Goal: Navigation & Orientation: Understand site structure

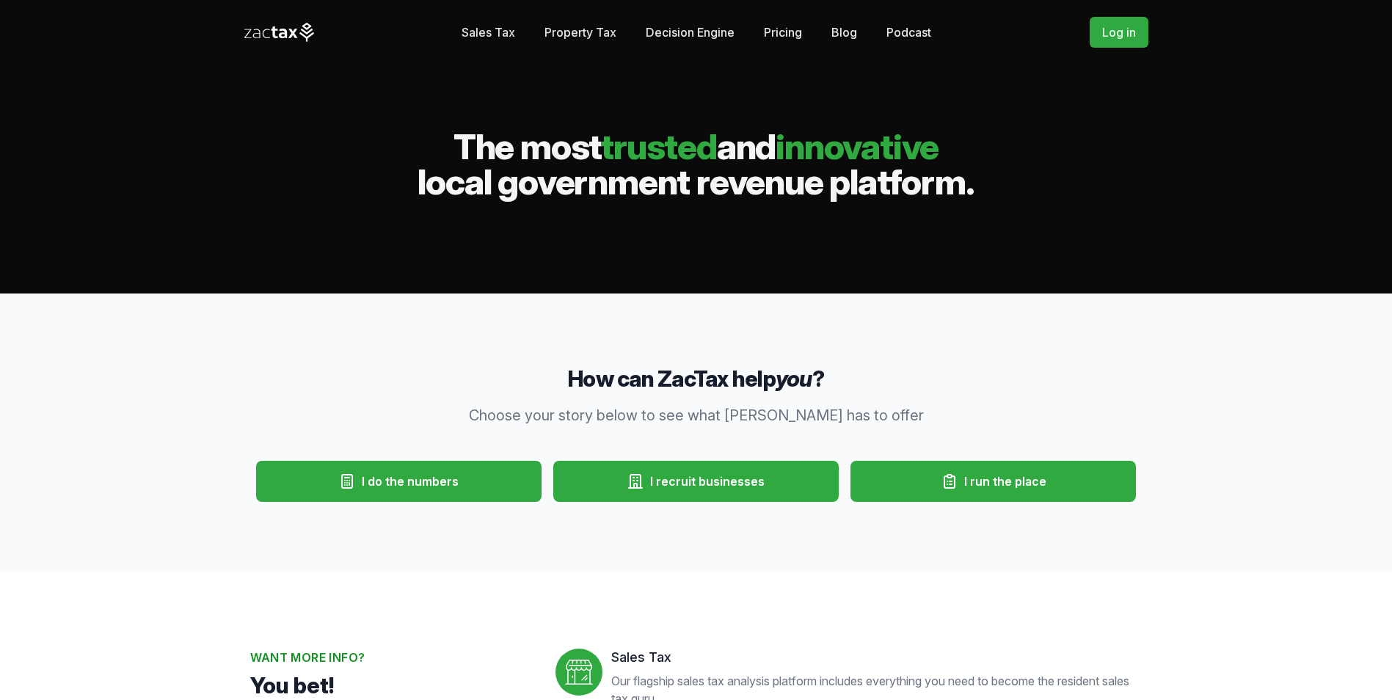
click at [481, 26] on link "Sales Tax" at bounding box center [489, 32] width 54 height 29
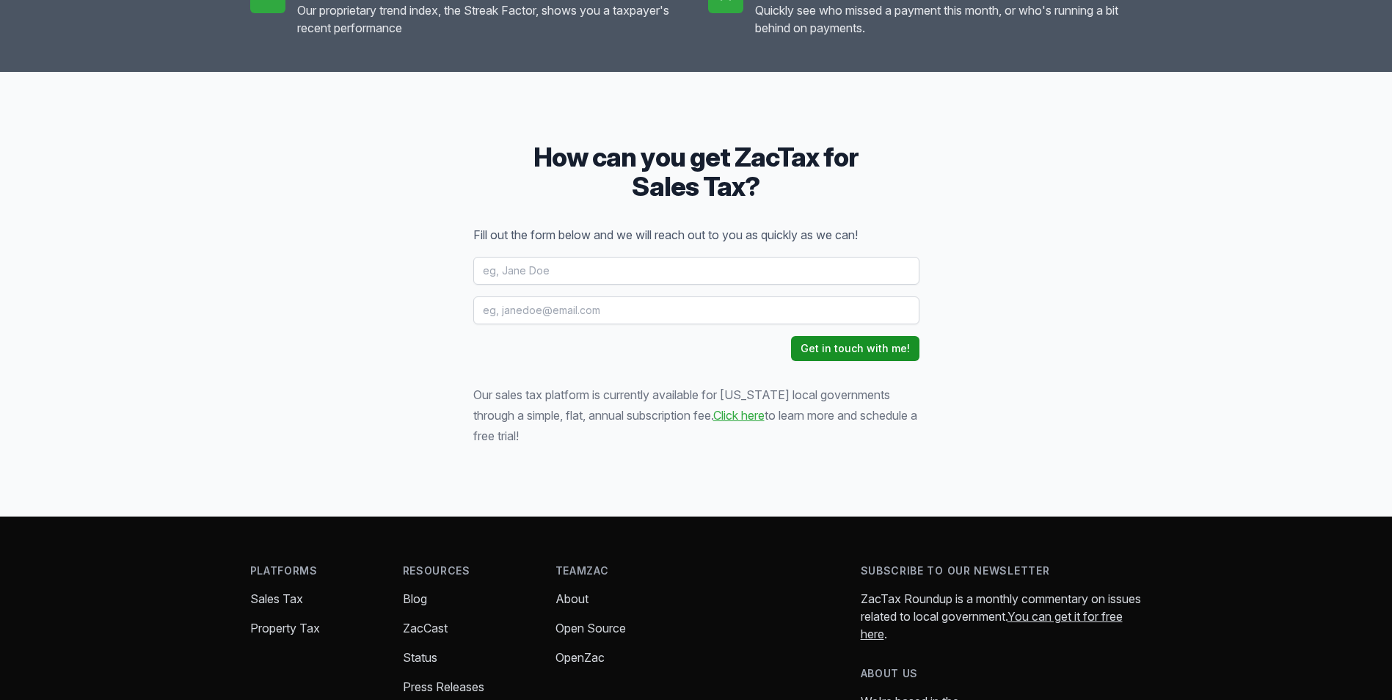
scroll to position [2108, 0]
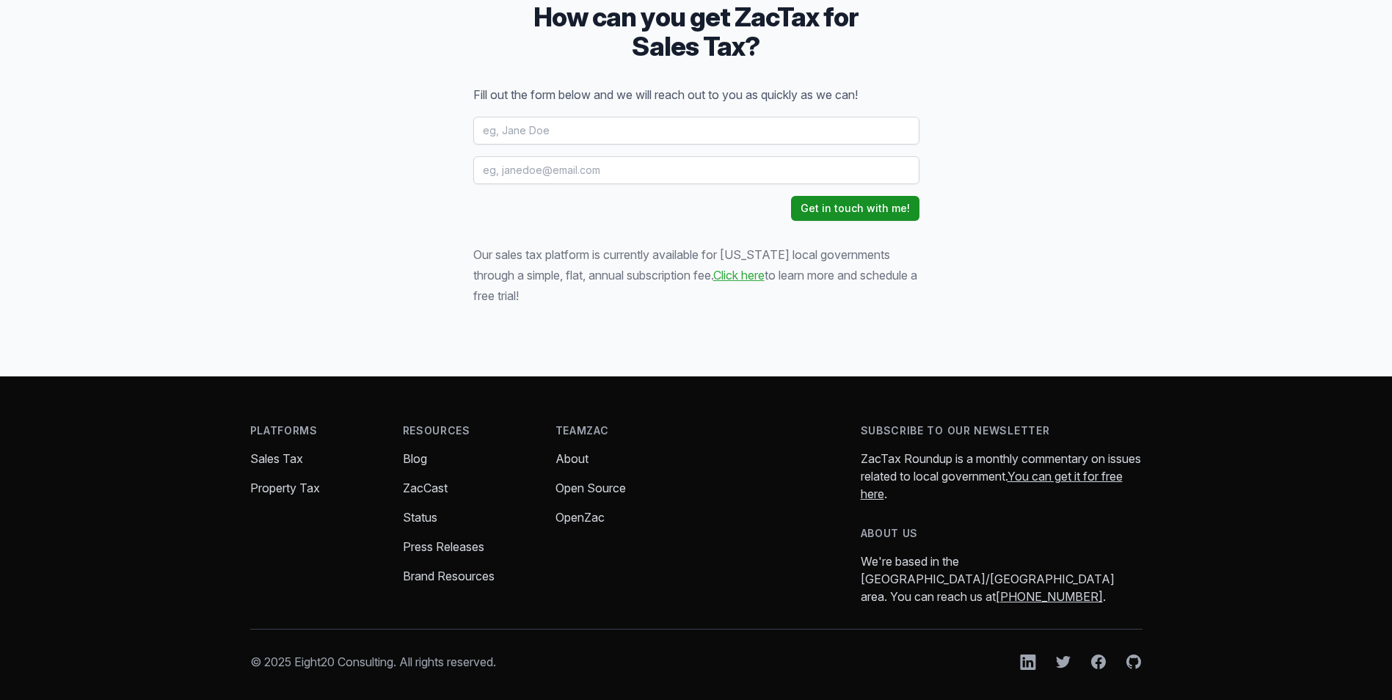
click at [581, 456] on link "About" at bounding box center [571, 458] width 33 height 15
drag, startPoint x: 572, startPoint y: 456, endPoint x: 583, endPoint y: 459, distance: 11.4
click at [572, 456] on link "About" at bounding box center [571, 458] width 33 height 15
click at [409, 517] on link "Status" at bounding box center [420, 517] width 34 height 15
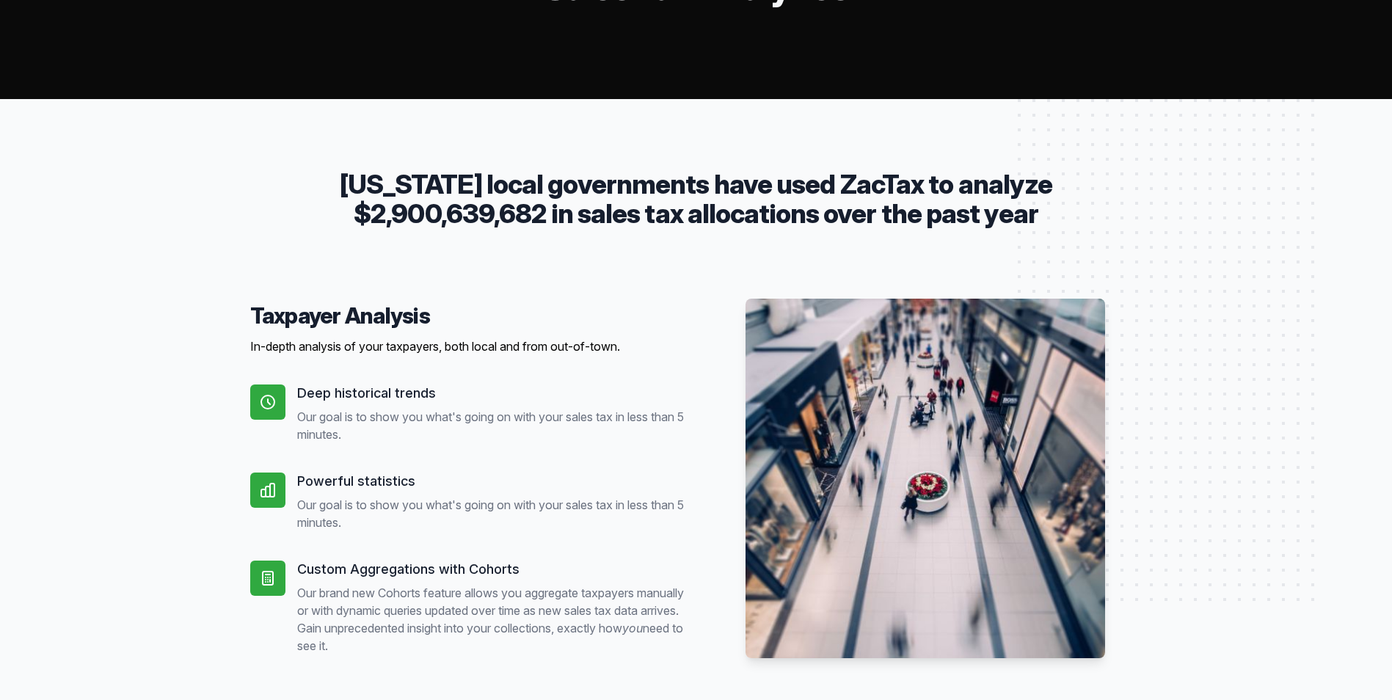
scroll to position [0, 0]
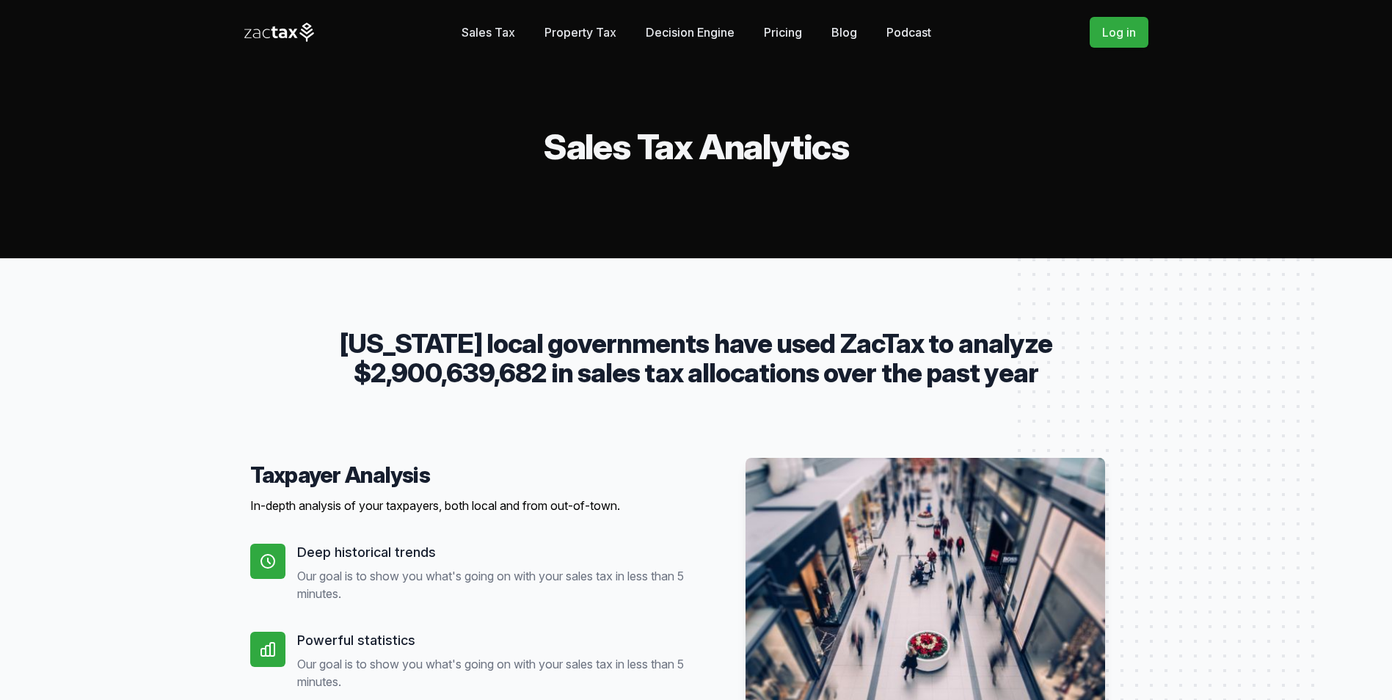
click at [787, 33] on link "Pricing" at bounding box center [783, 32] width 38 height 29
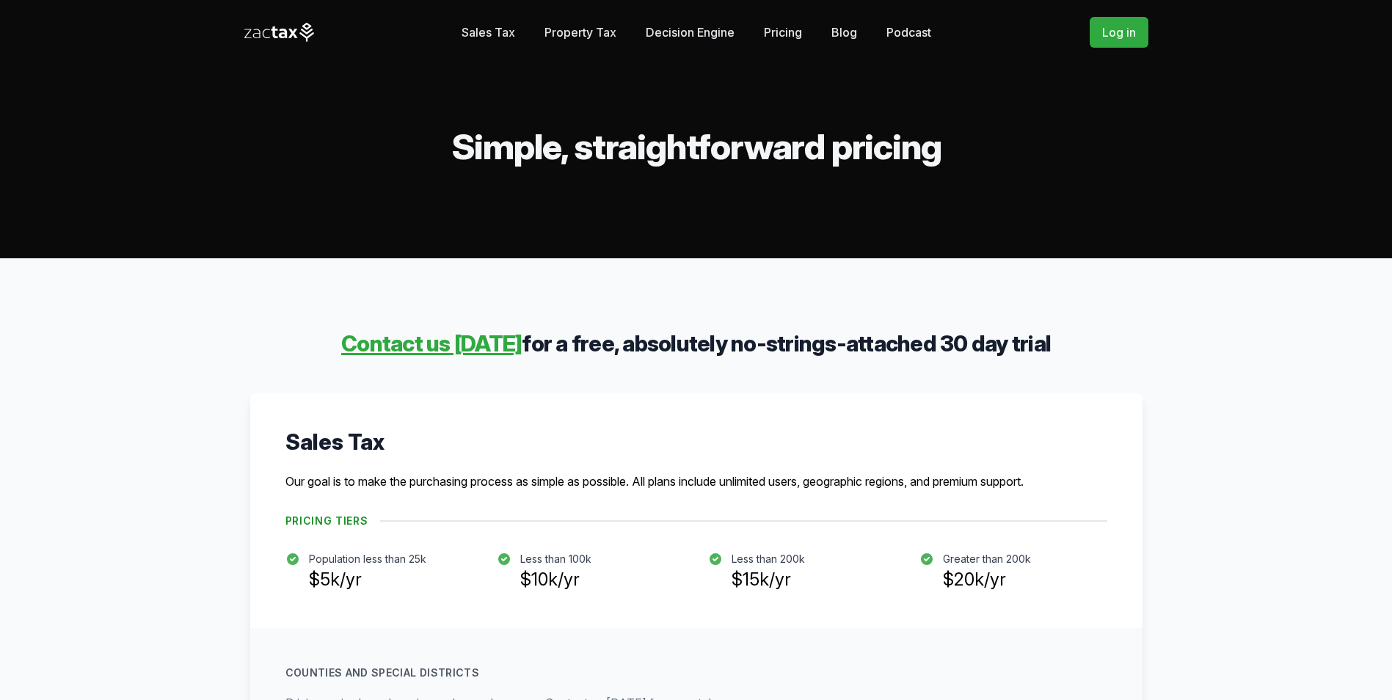
click at [680, 35] on link "Decision Engine" at bounding box center [690, 32] width 89 height 29
